Goal: Task Accomplishment & Management: Manage account settings

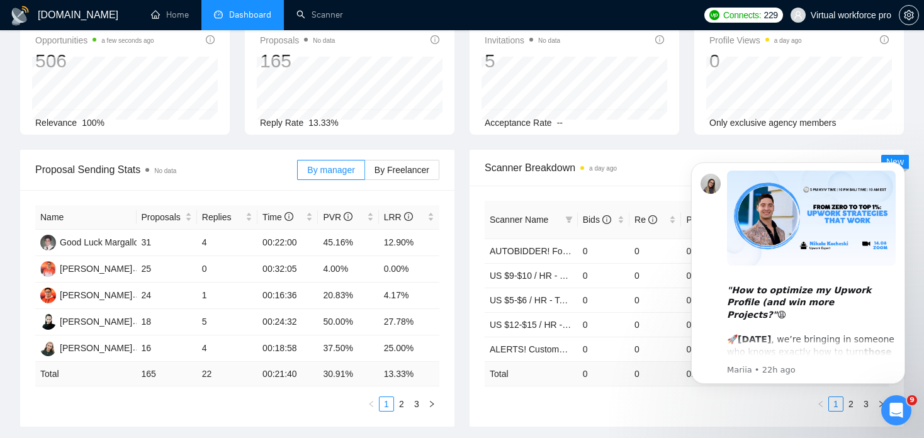
click at [423, 123] on div "Reply Rate 13.33%" at bounding box center [349, 123] width 179 height 14
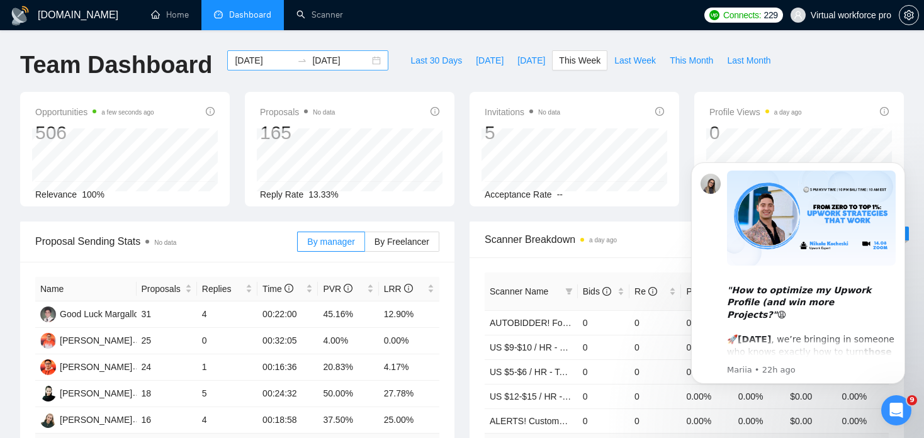
click at [248, 59] on input "[DATE]" at bounding box center [263, 61] width 57 height 14
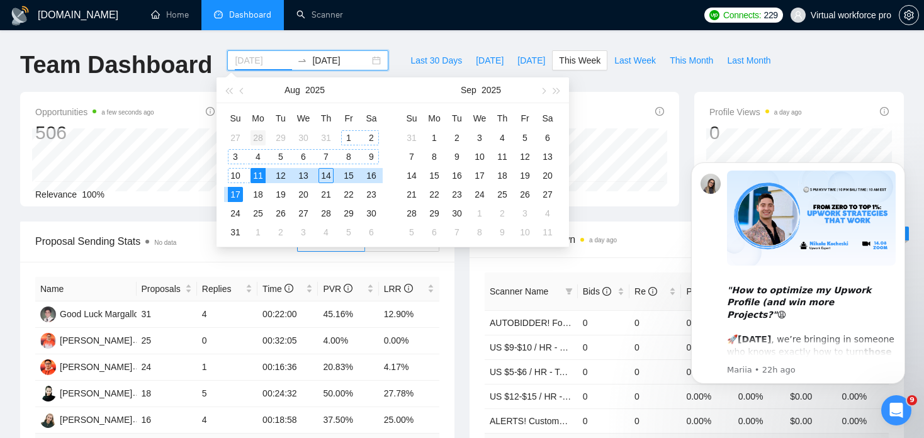
type input "[DATE]"
click at [261, 137] on div "28" at bounding box center [258, 137] width 15 height 15
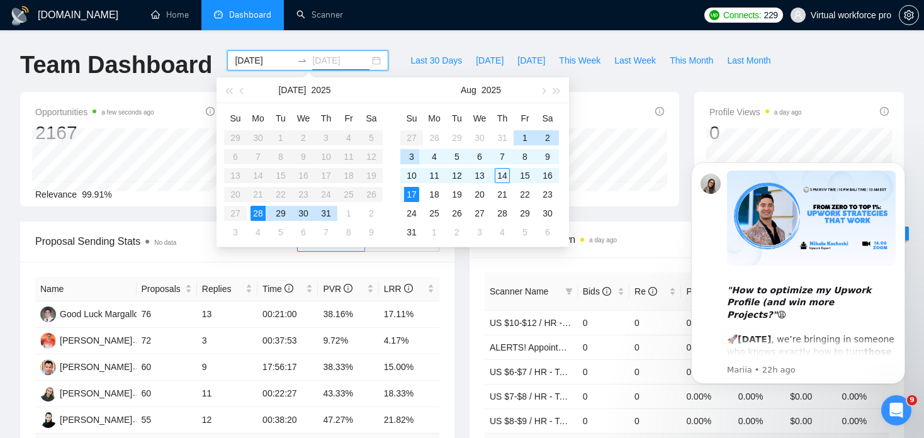
click at [412, 156] on div "3" at bounding box center [411, 156] width 15 height 15
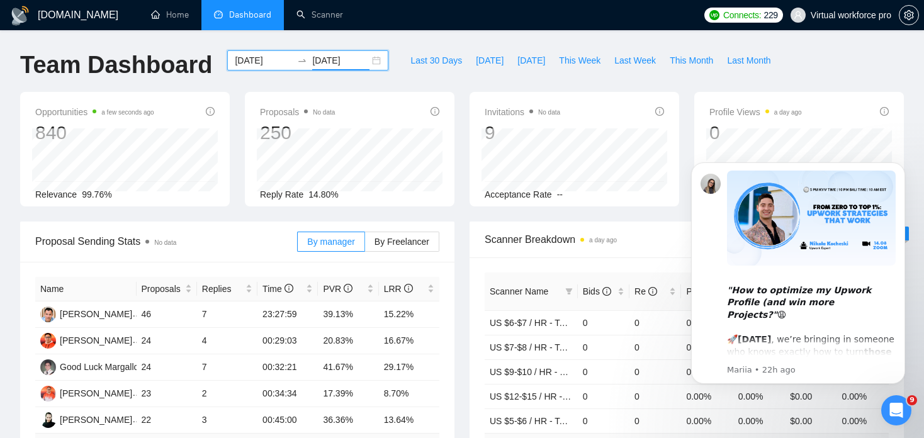
click at [319, 63] on input "[DATE]" at bounding box center [340, 61] width 57 height 14
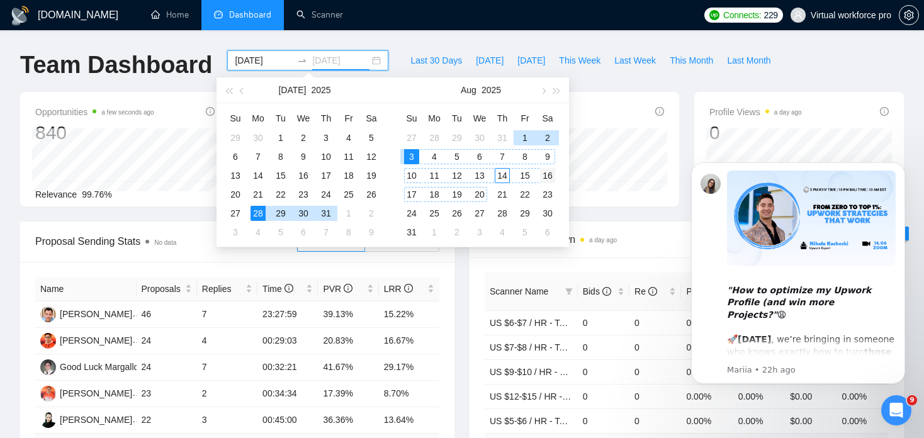
type input "[DATE]"
click at [596, 101] on div "Invitations No data 9 [DATE] [PERSON_NAME] [PERSON_NAME] 1 Acceptance Rate --" at bounding box center [575, 149] width 210 height 115
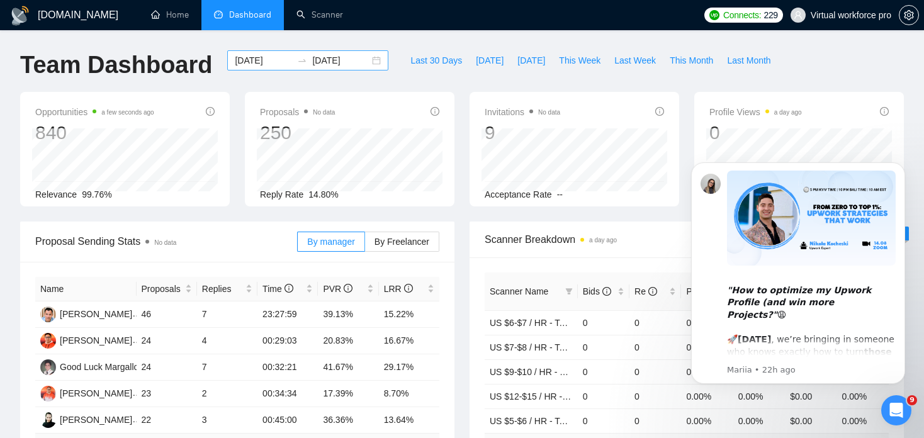
click at [332, 63] on input "[DATE]" at bounding box center [340, 61] width 57 height 14
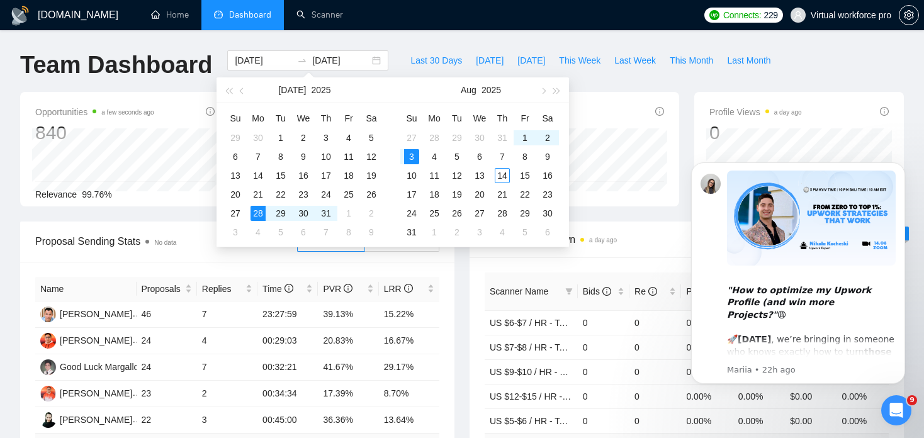
click at [594, 93] on div "Invitations No data 9 [DATE] [PERSON_NAME] B [PERSON_NAME] 1 Acceptance Rate --" at bounding box center [575, 149] width 210 height 115
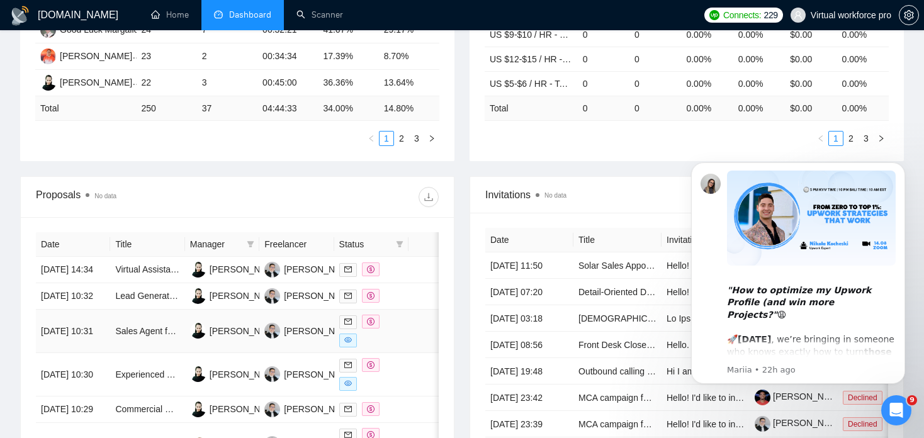
scroll to position [441, 0]
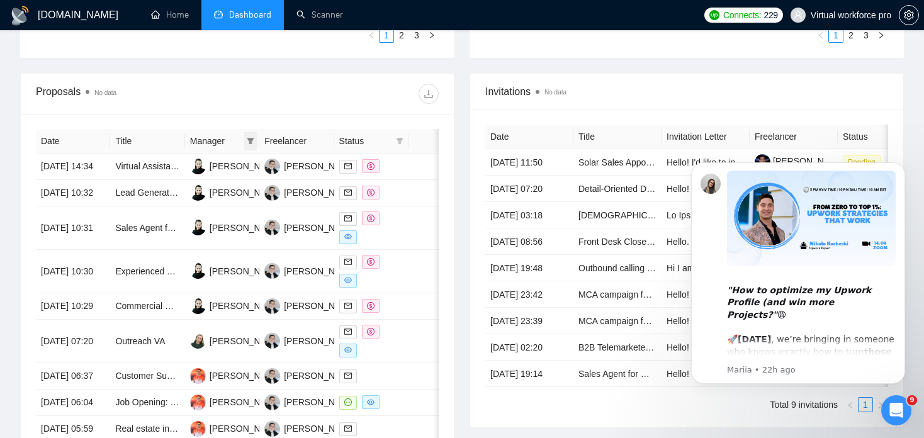
click at [252, 139] on icon "filter" at bounding box center [250, 141] width 7 height 6
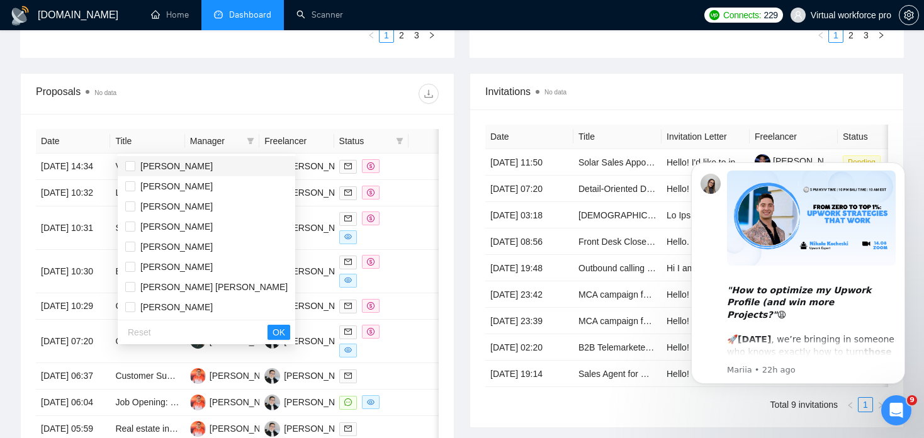
click at [192, 164] on span "[PERSON_NAME]" at bounding box center [176, 166] width 72 height 10
checkbox input "true"
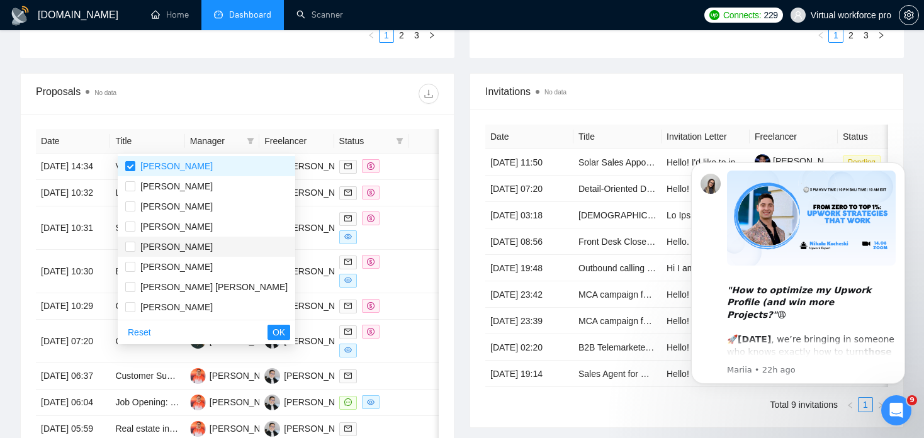
click at [173, 246] on span "[PERSON_NAME]" at bounding box center [176, 247] width 72 height 10
checkbox input "true"
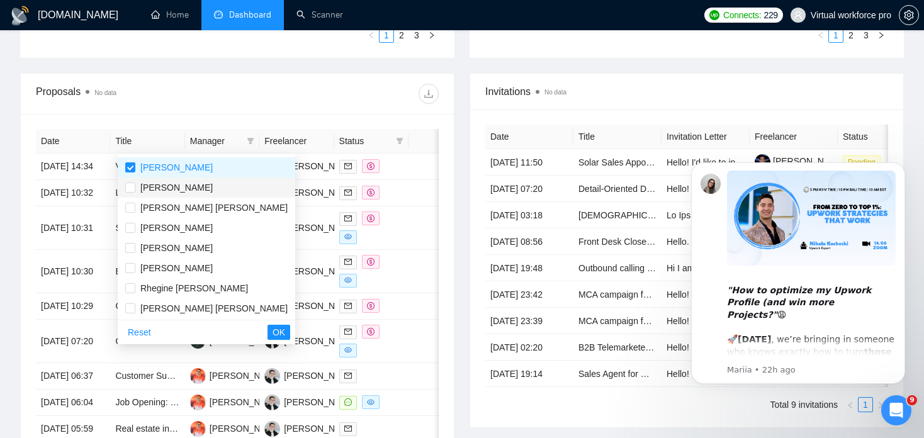
scroll to position [126, 0]
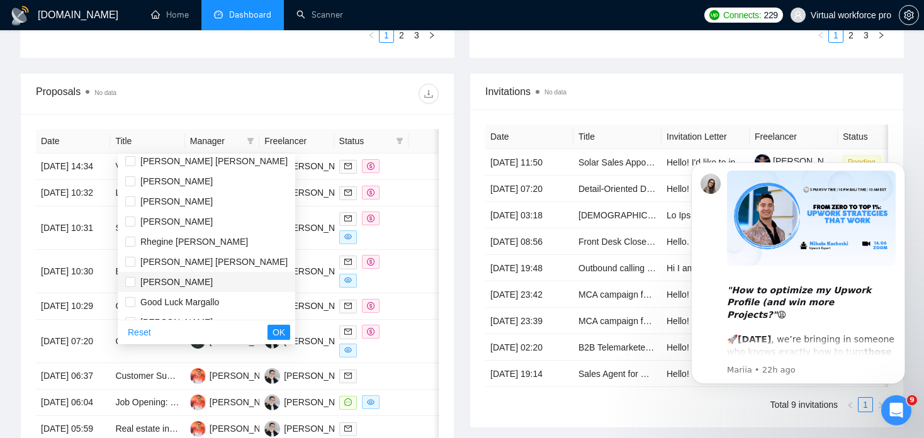
click at [159, 277] on span "[PERSON_NAME]" at bounding box center [176, 282] width 72 height 10
checkbox input "true"
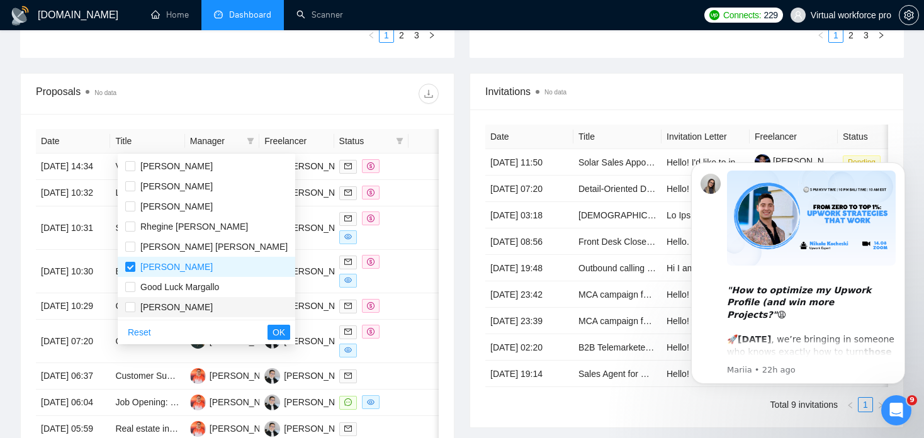
click at [172, 302] on span "[PERSON_NAME]" at bounding box center [176, 307] width 72 height 10
checkbox input "true"
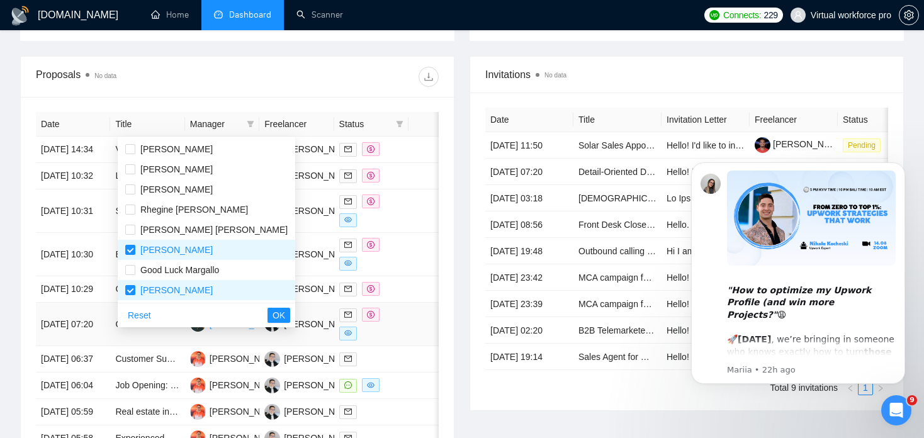
scroll to position [504, 0]
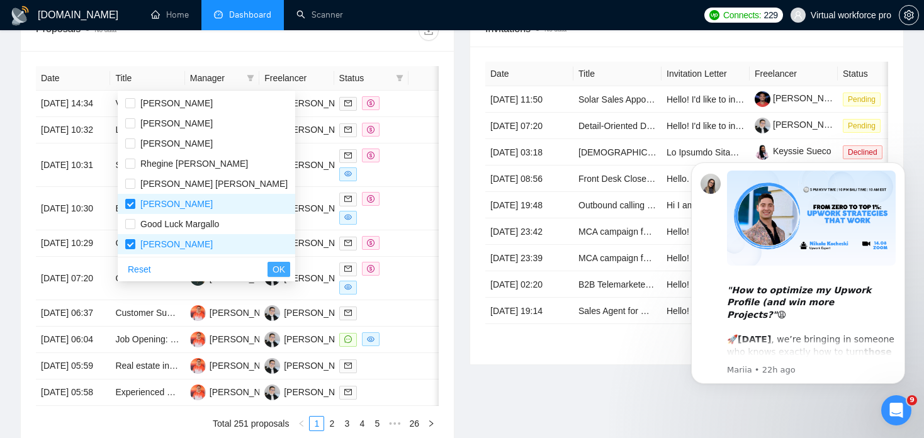
click at [273, 272] on span "OK" at bounding box center [279, 270] width 13 height 14
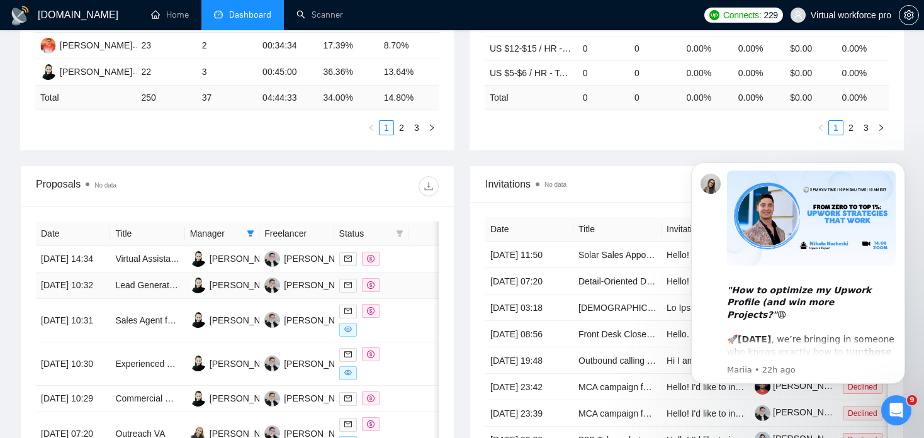
scroll to position [343, 0]
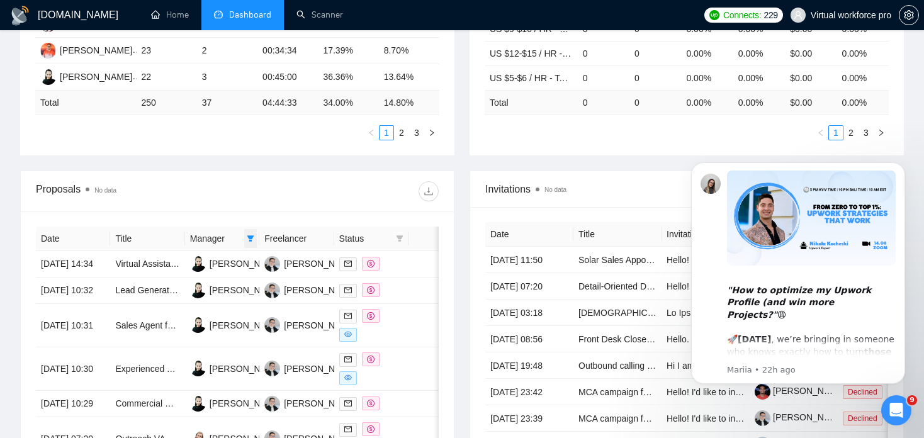
click at [253, 237] on icon "filter" at bounding box center [250, 238] width 7 height 6
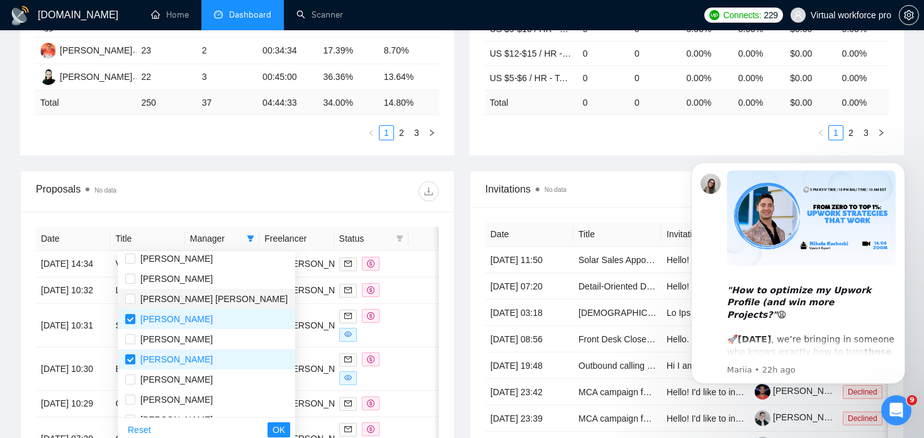
scroll to position [141, 0]
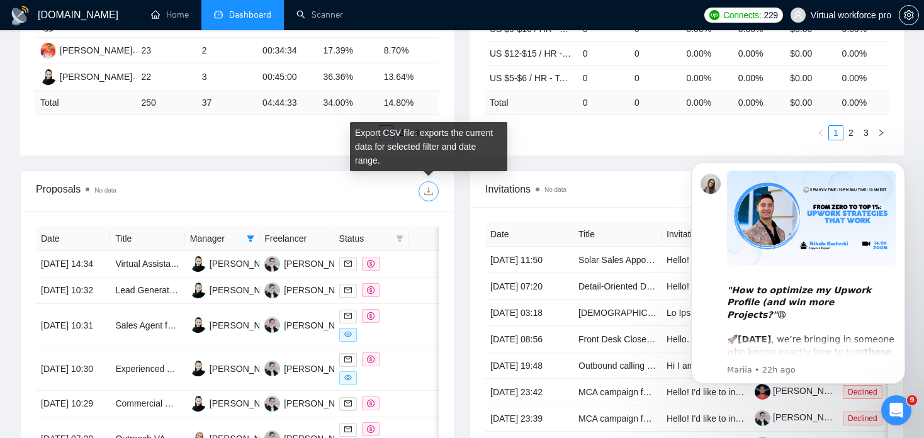
click at [425, 188] on icon "download" at bounding box center [429, 191] width 10 height 10
